Goal: Communication & Community: Connect with others

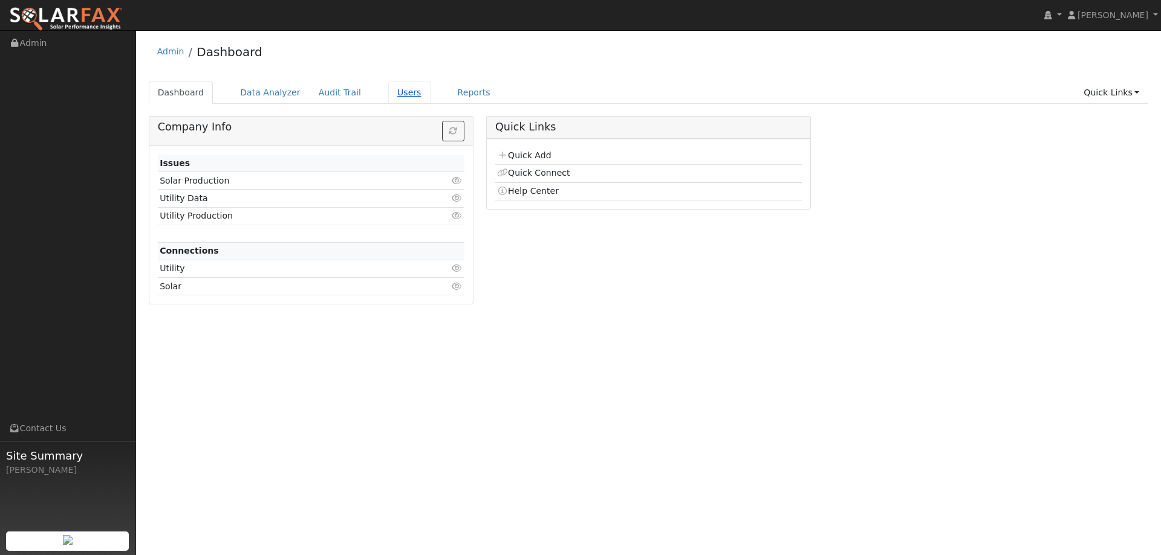
click at [388, 88] on link "Users" at bounding box center [409, 93] width 42 height 22
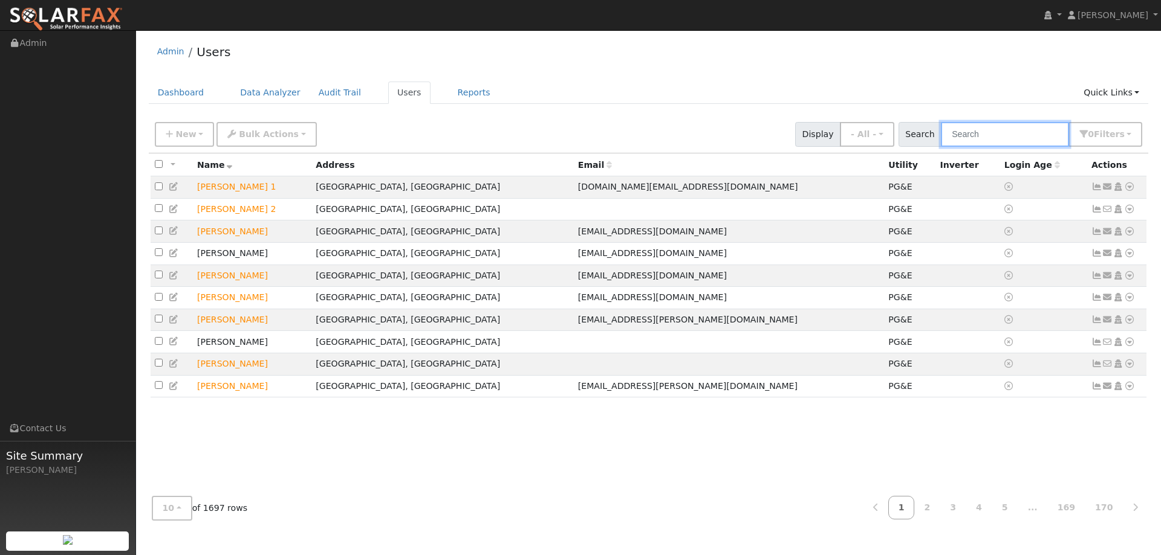
click at [966, 134] on input "text" at bounding box center [1004, 134] width 128 height 25
paste input "[PERSON_NAME]"
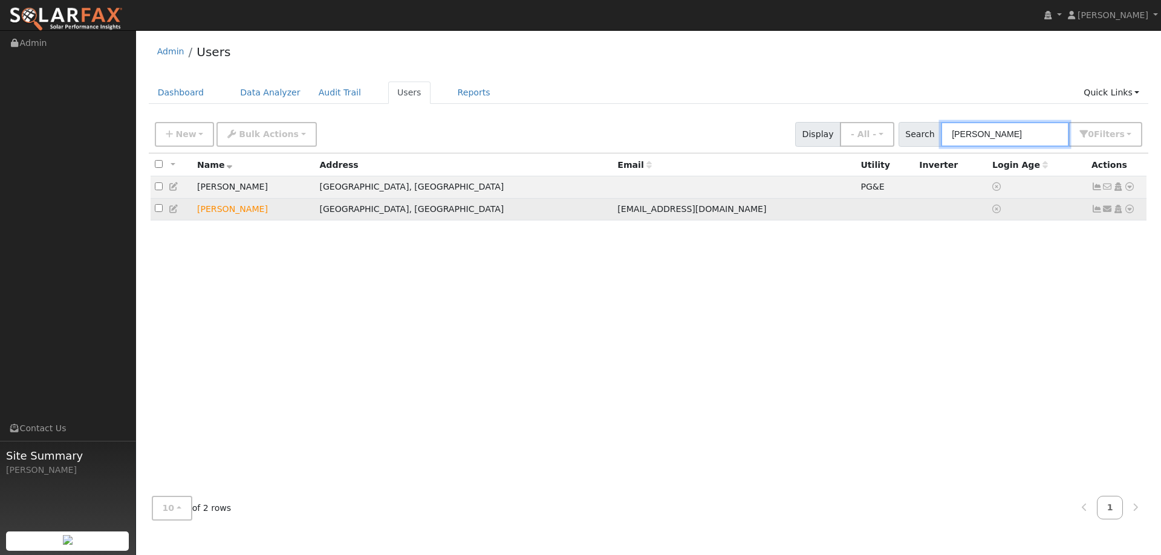
type input "[PERSON_NAME]"
click at [1129, 212] on icon at bounding box center [1129, 209] width 11 height 8
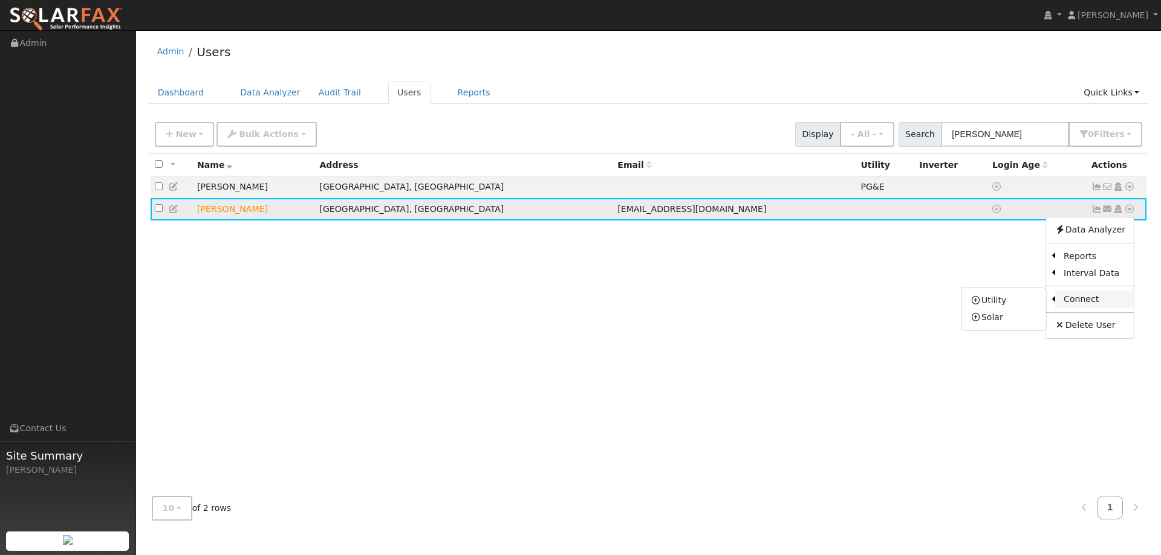
click at [1091, 307] on link "Connect" at bounding box center [1094, 299] width 79 height 17
click at [1131, 211] on icon at bounding box center [1129, 209] width 11 height 8
click at [1022, 299] on link "Utility" at bounding box center [1004, 301] width 84 height 17
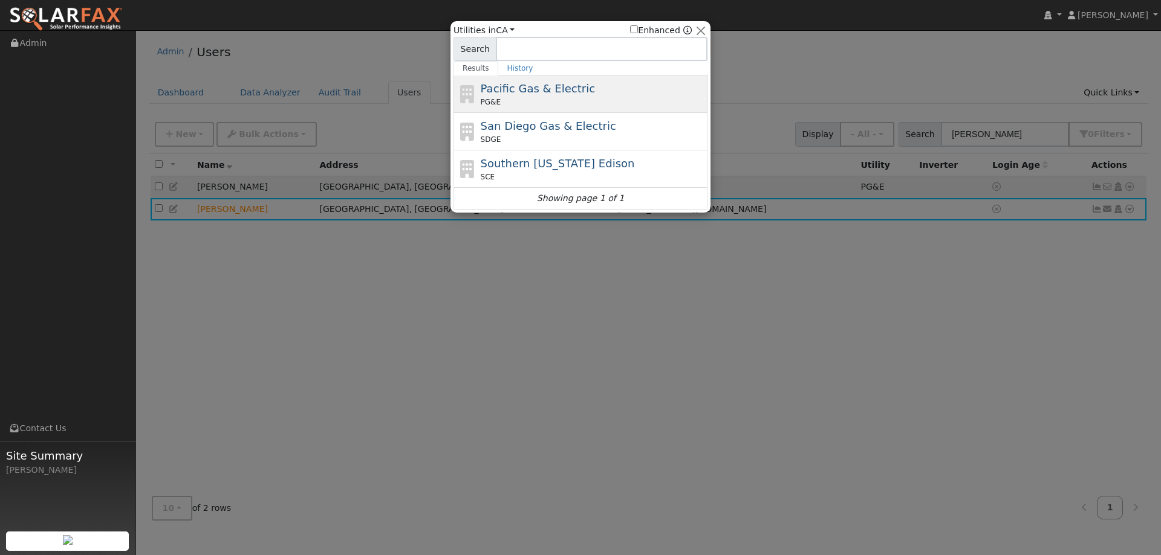
click at [569, 94] on span "Pacific Gas & Electric" at bounding box center [538, 88] width 114 height 13
